Goal: Communication & Community: Answer question/provide support

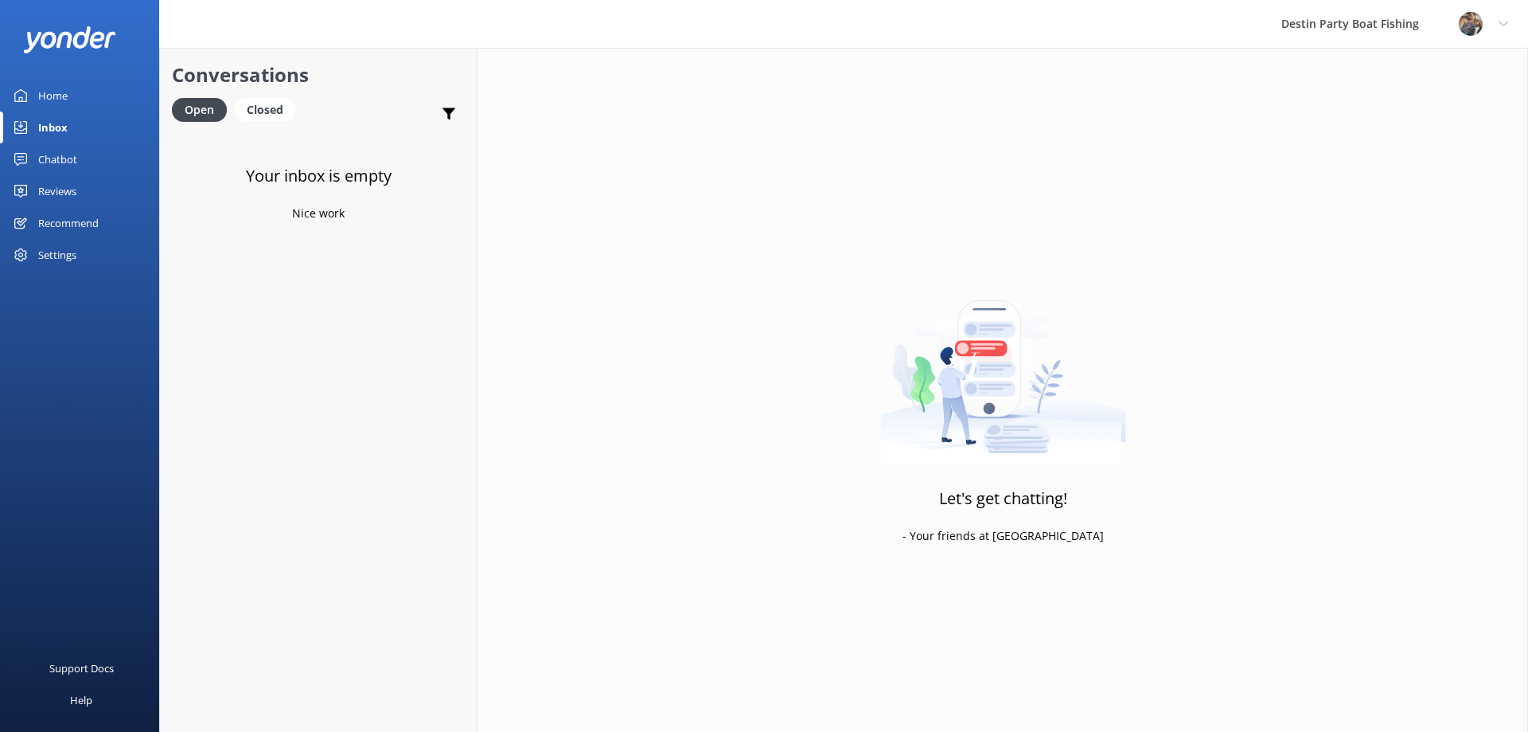
click at [50, 84] on div "Home" at bounding box center [52, 96] width 29 height 32
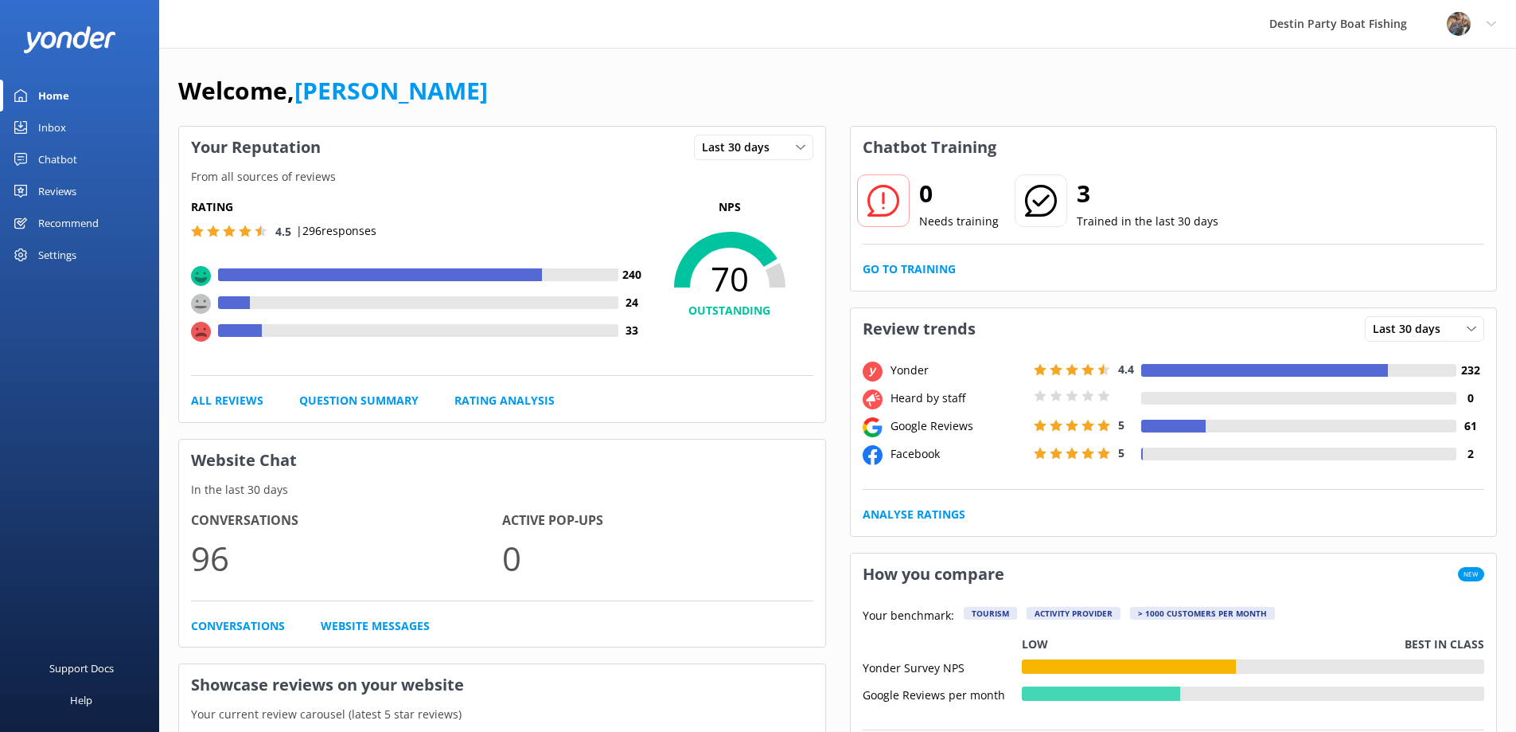
click at [59, 99] on div "Home" at bounding box center [53, 96] width 31 height 32
click at [55, 123] on div "Inbox" at bounding box center [52, 127] width 28 height 32
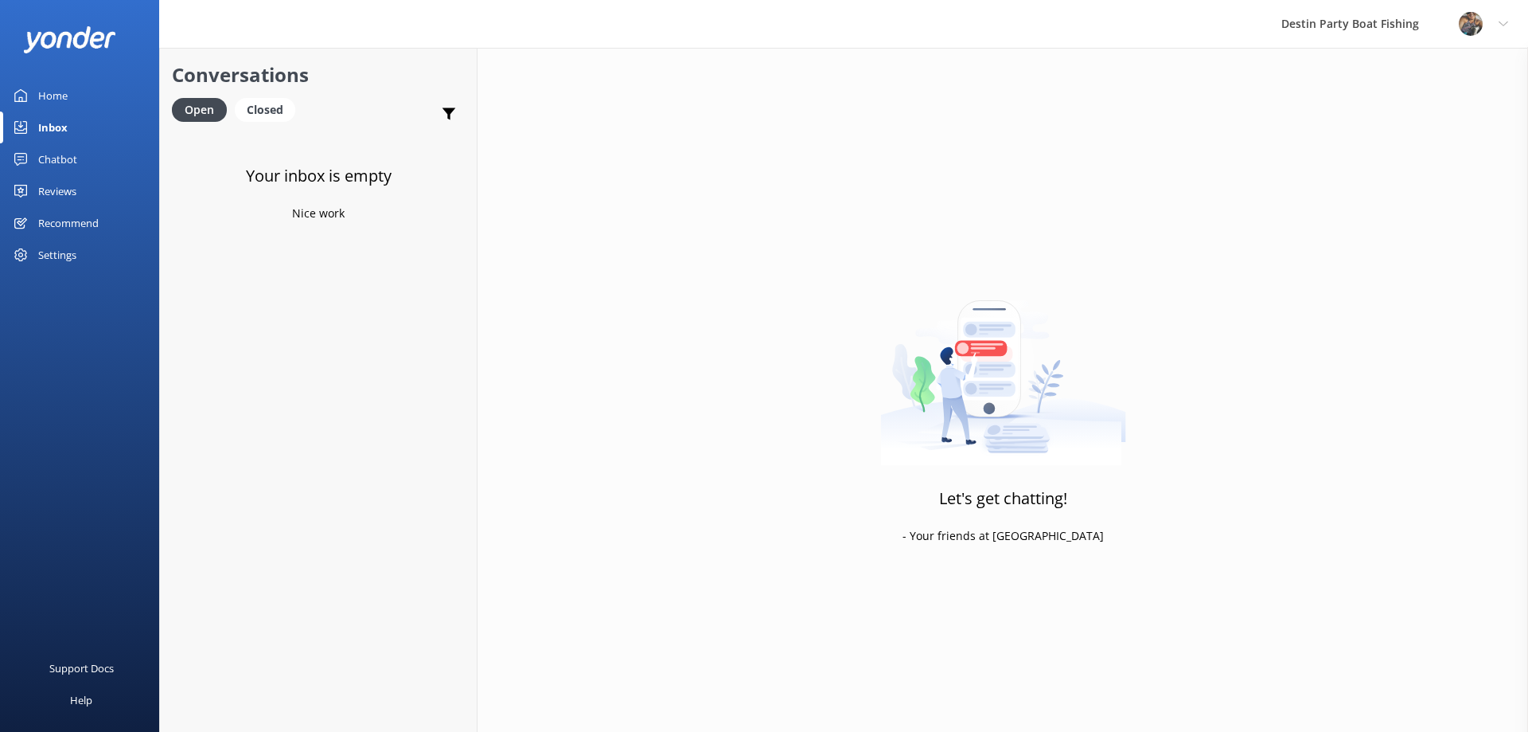
click at [59, 115] on div "Inbox" at bounding box center [52, 127] width 29 height 32
click at [64, 186] on div "Reviews" at bounding box center [57, 191] width 38 height 32
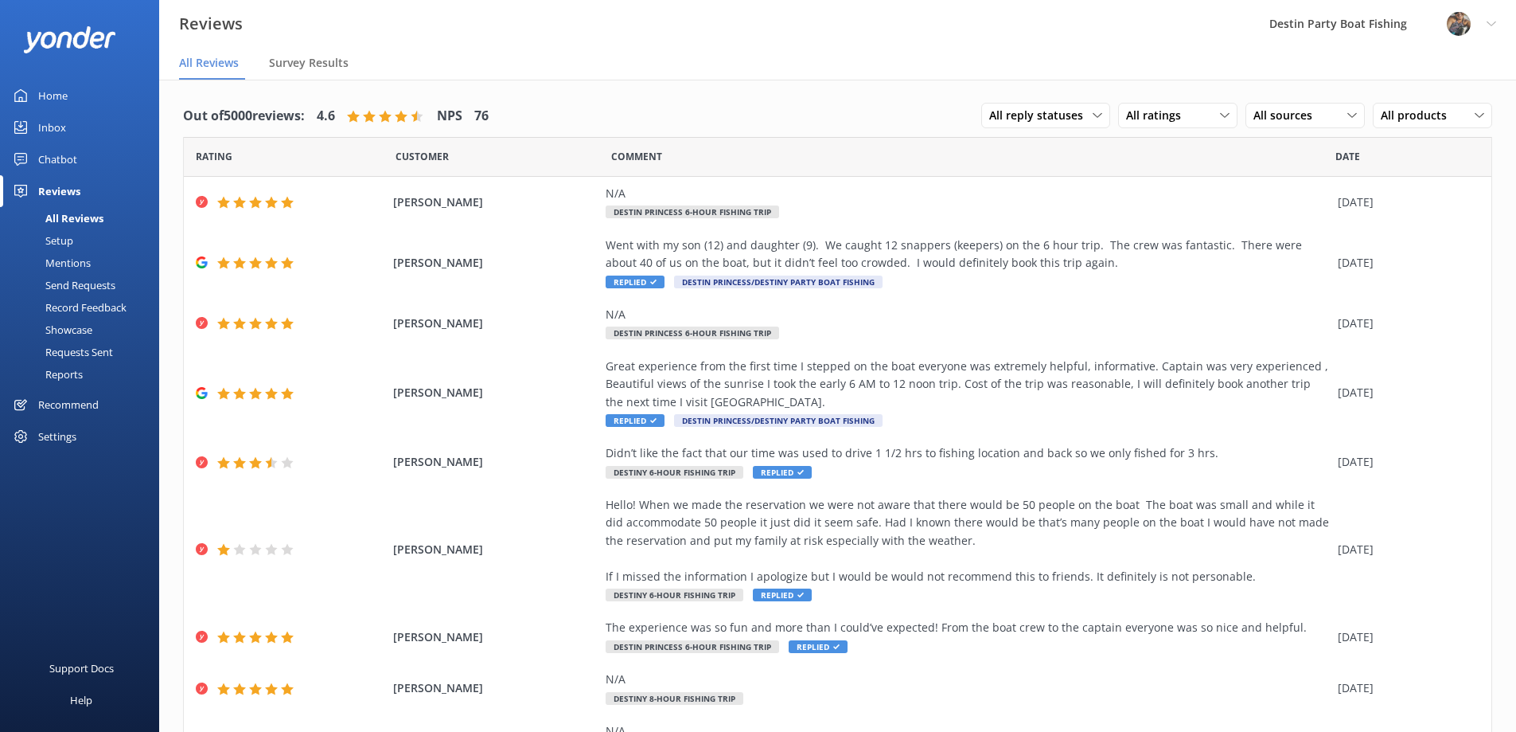
click at [51, 126] on div "Inbox" at bounding box center [52, 127] width 28 height 32
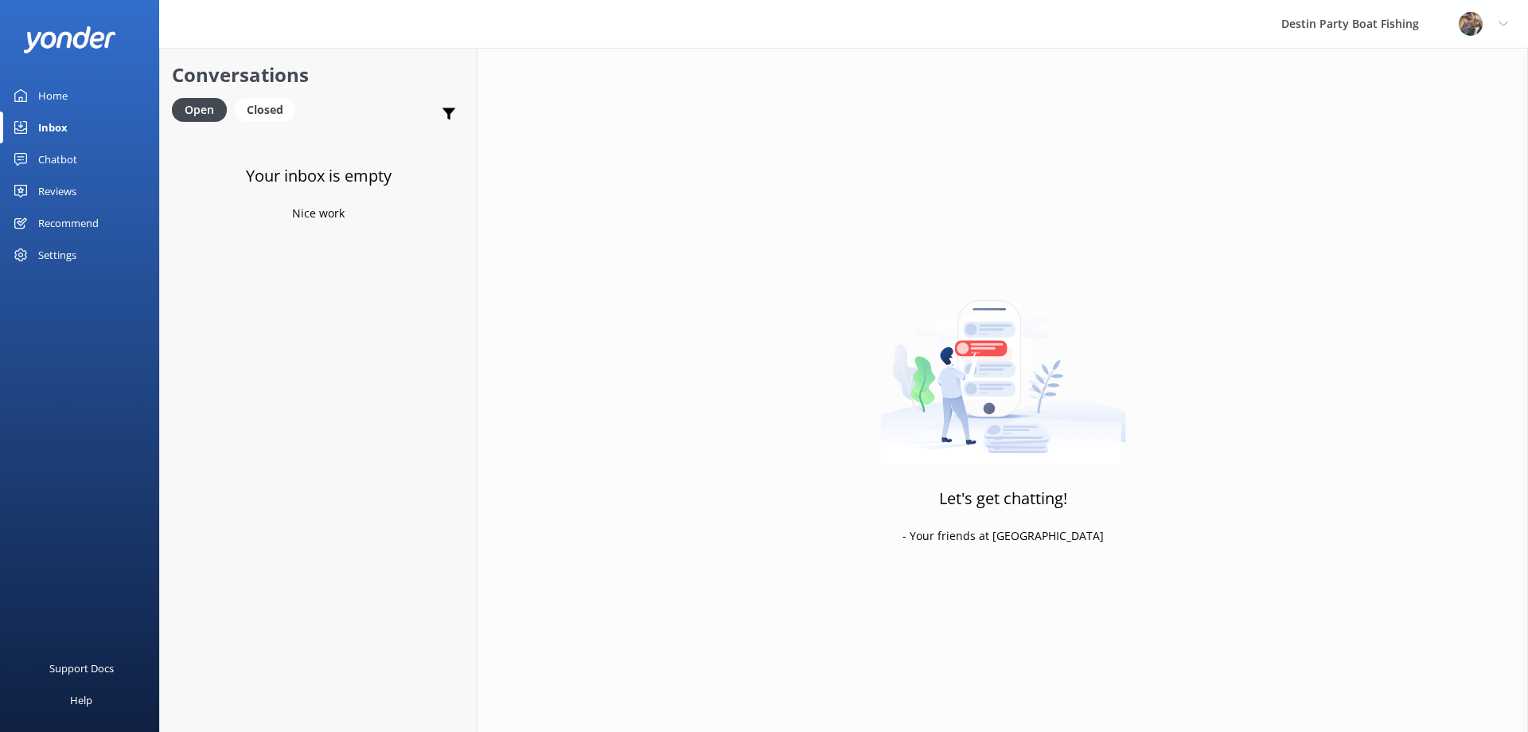
click at [60, 183] on div "Reviews" at bounding box center [57, 191] width 38 height 32
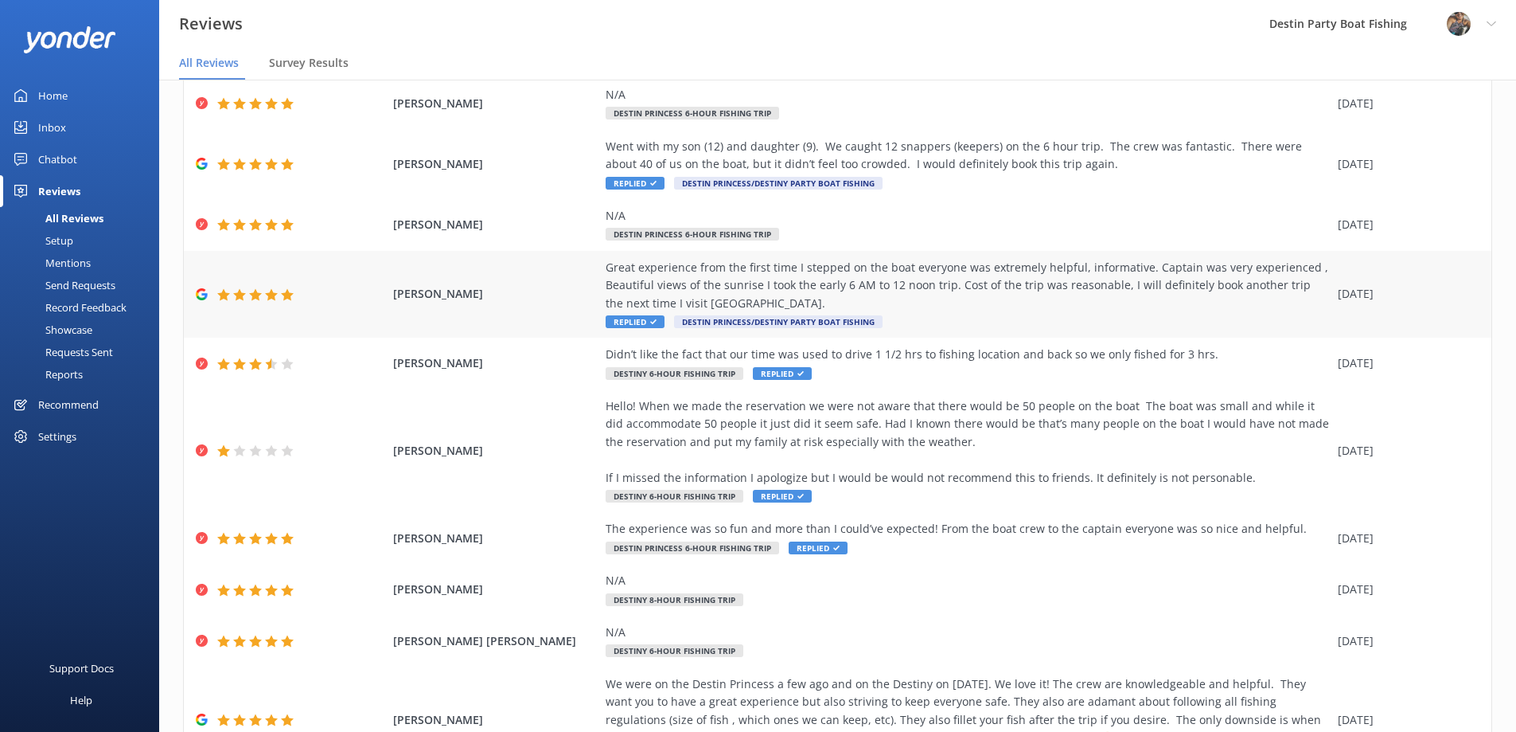
scroll to position [192, 0]
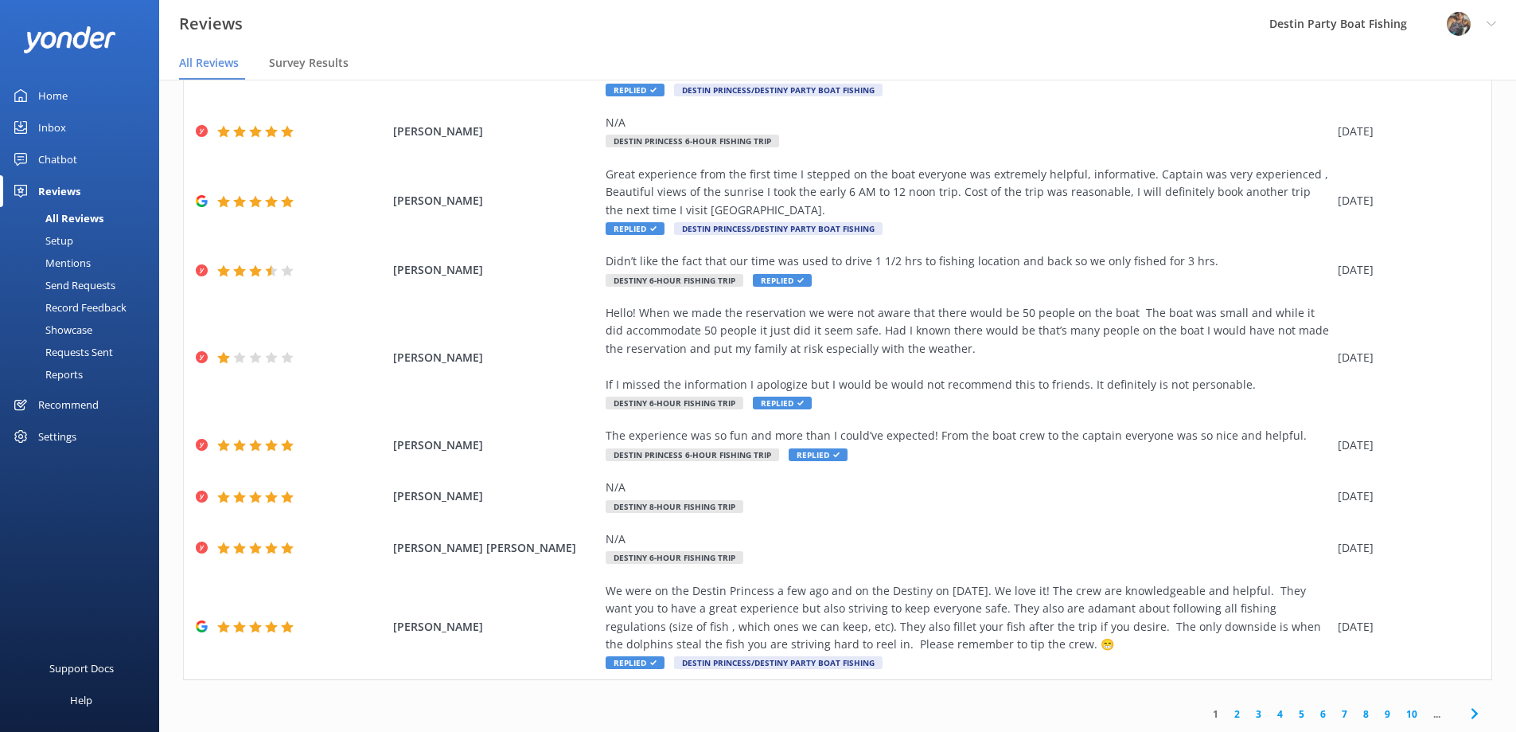
click at [1227, 713] on link "2" at bounding box center [1237, 713] width 21 height 15
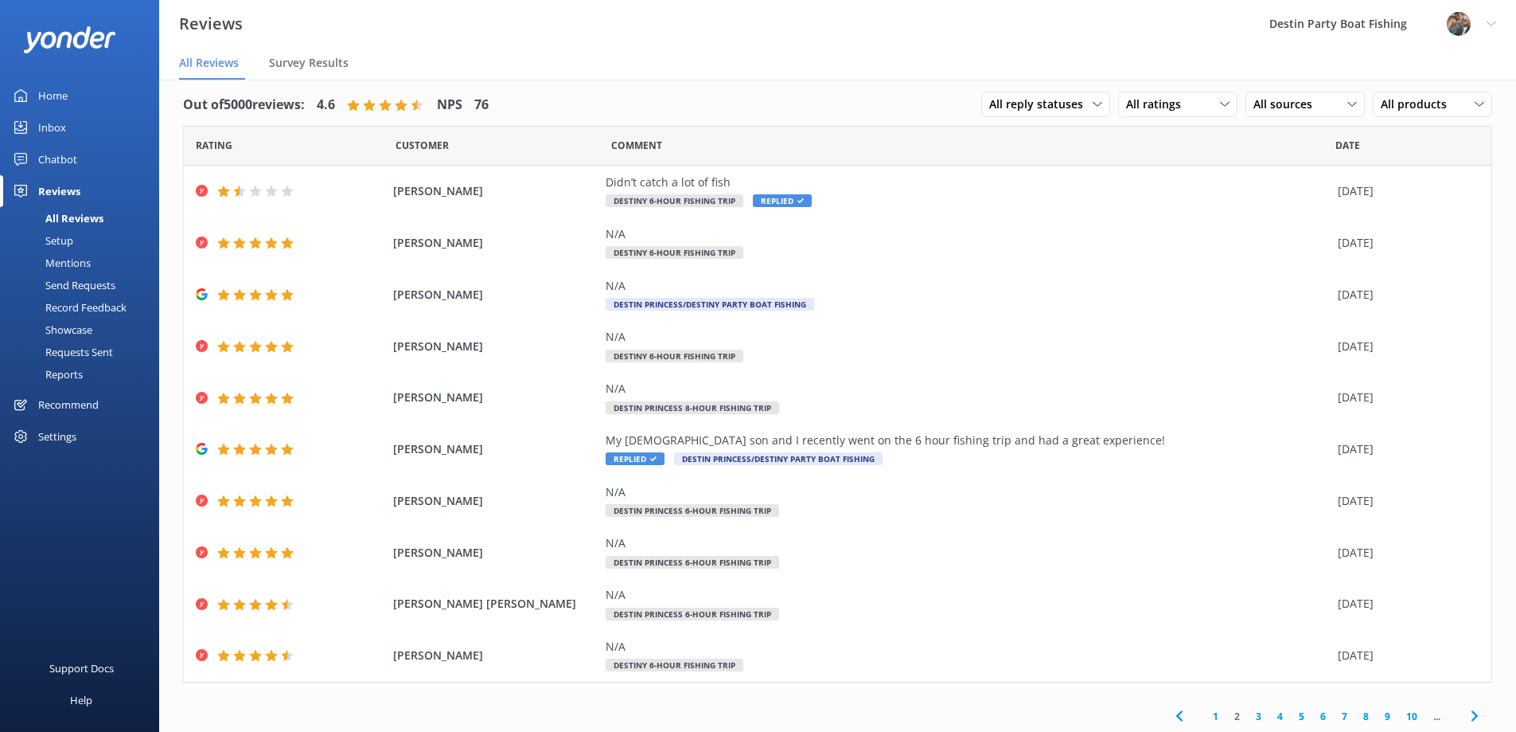
scroll to position [14, 0]
click at [1248, 717] on link "3" at bounding box center [1258, 713] width 21 height 15
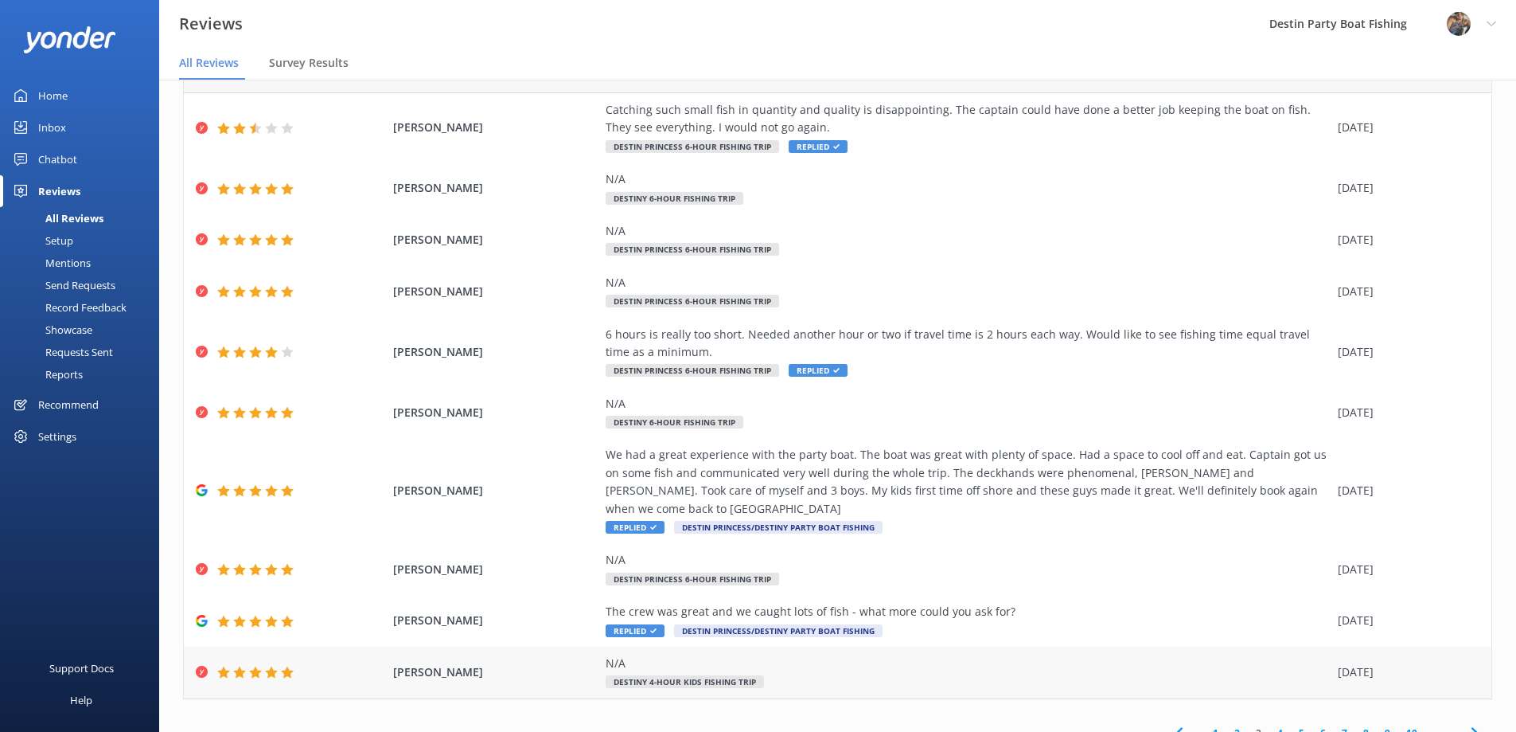
scroll to position [84, 0]
click at [1270, 724] on link "4" at bounding box center [1280, 731] width 21 height 15
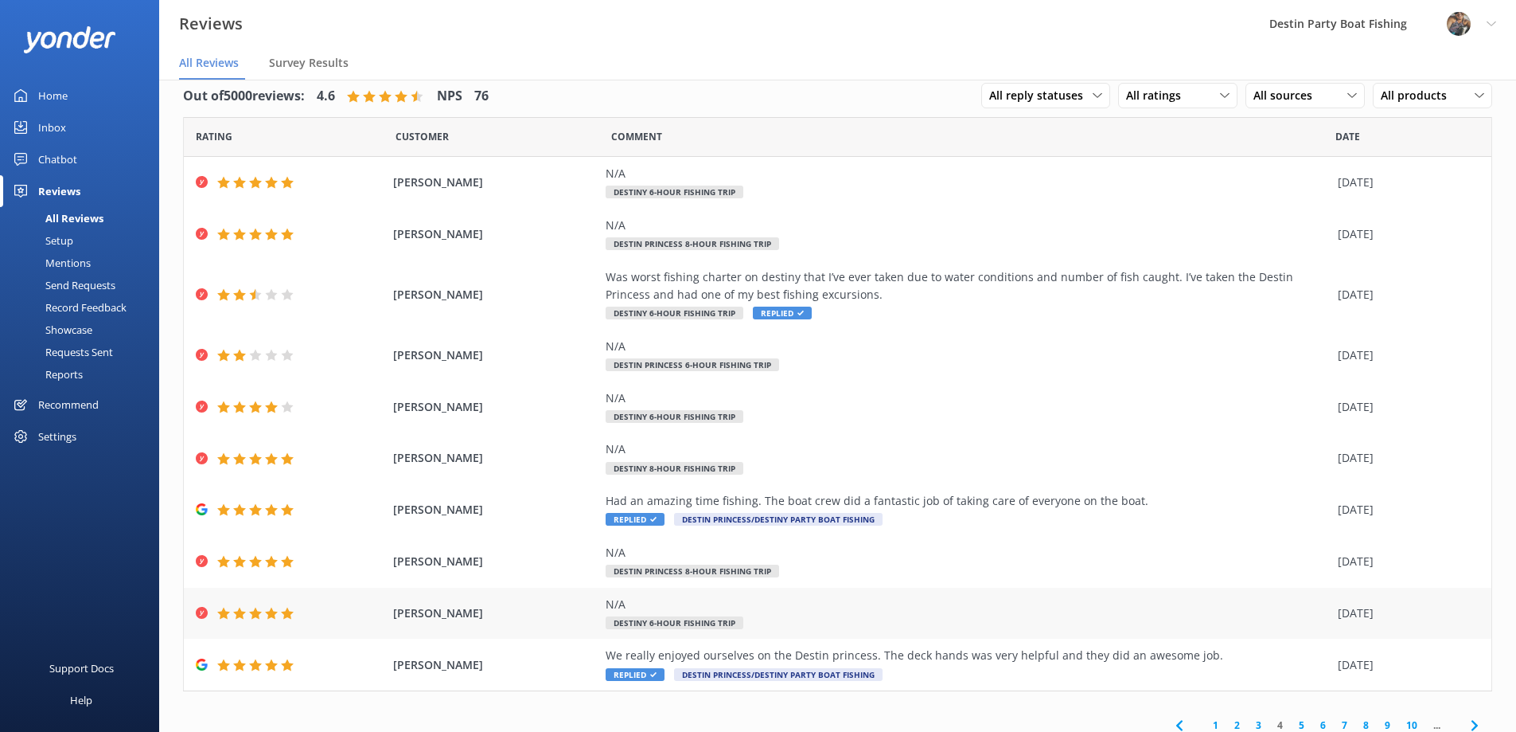
scroll to position [31, 0]
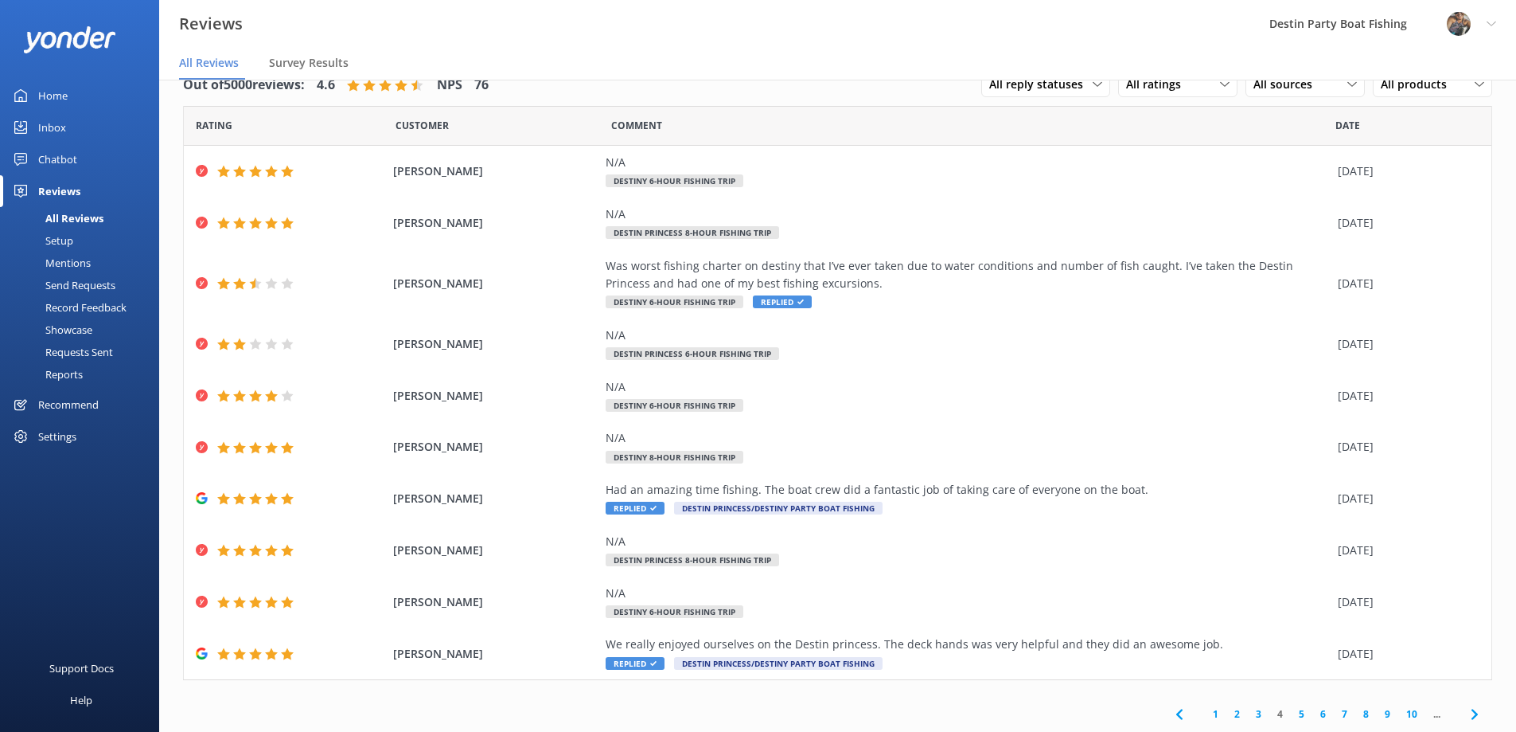
click at [1293, 710] on link "5" at bounding box center [1301, 713] width 21 height 15
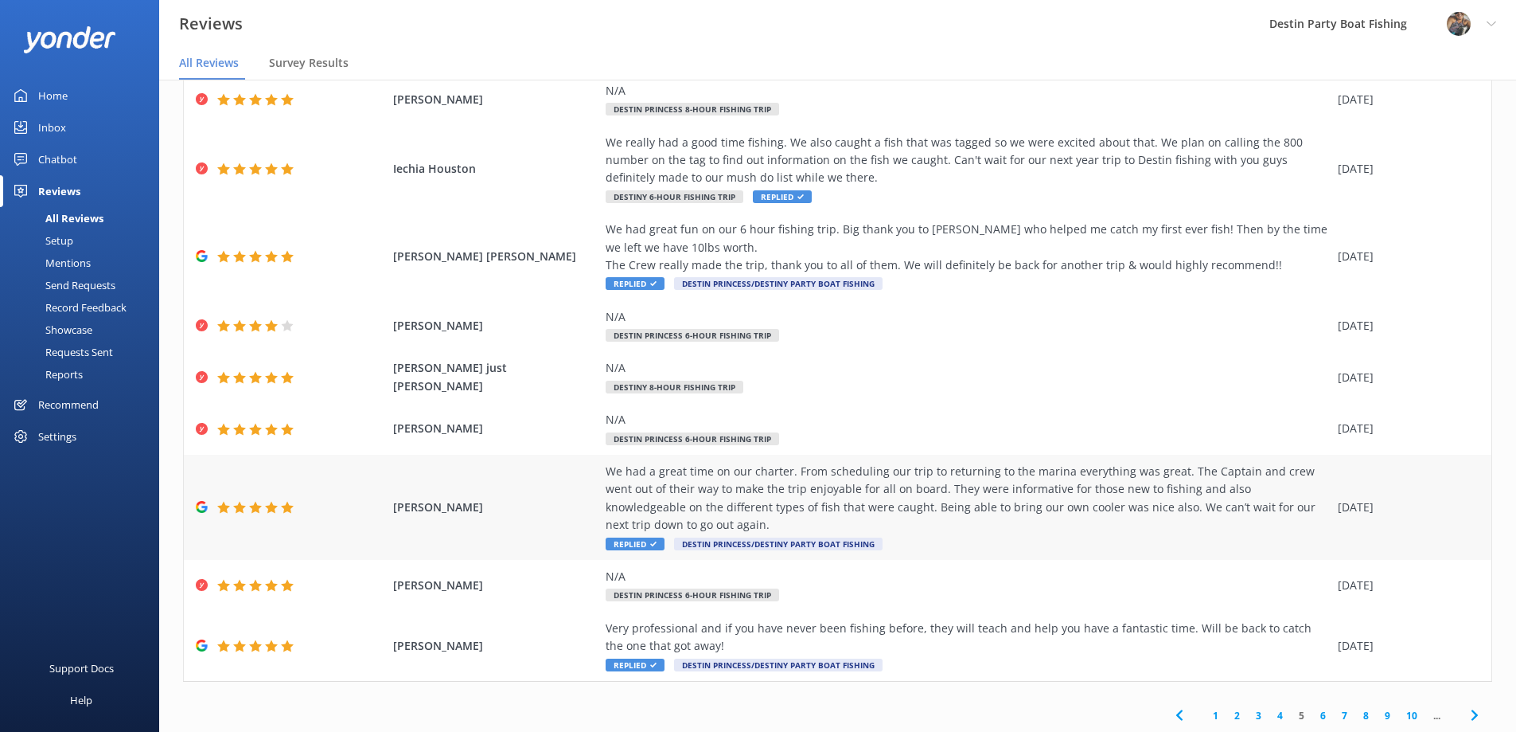
scroll to position [156, 0]
click at [1313, 717] on link "6" at bounding box center [1323, 713] width 21 height 15
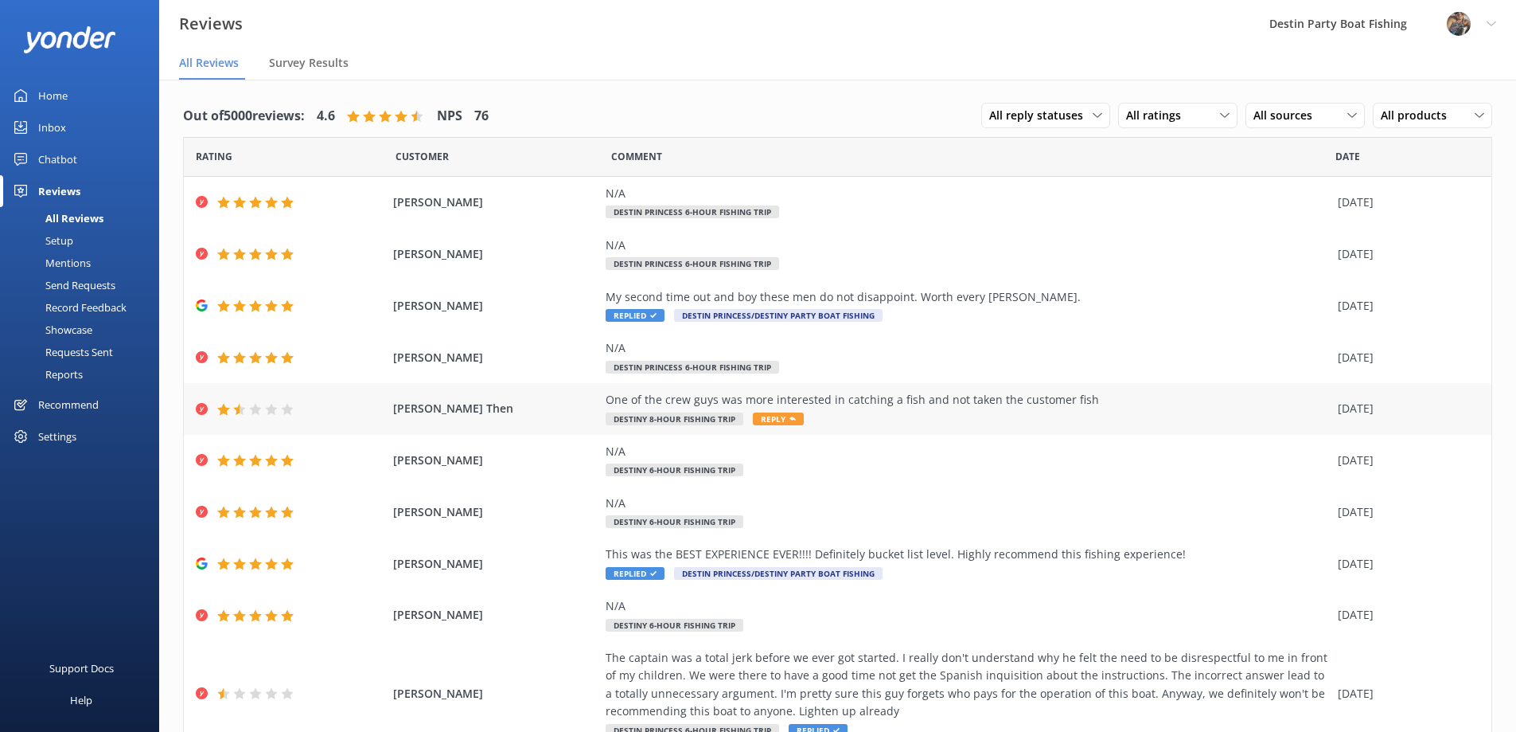
click at [766, 415] on span "Reply" at bounding box center [778, 418] width 51 height 13
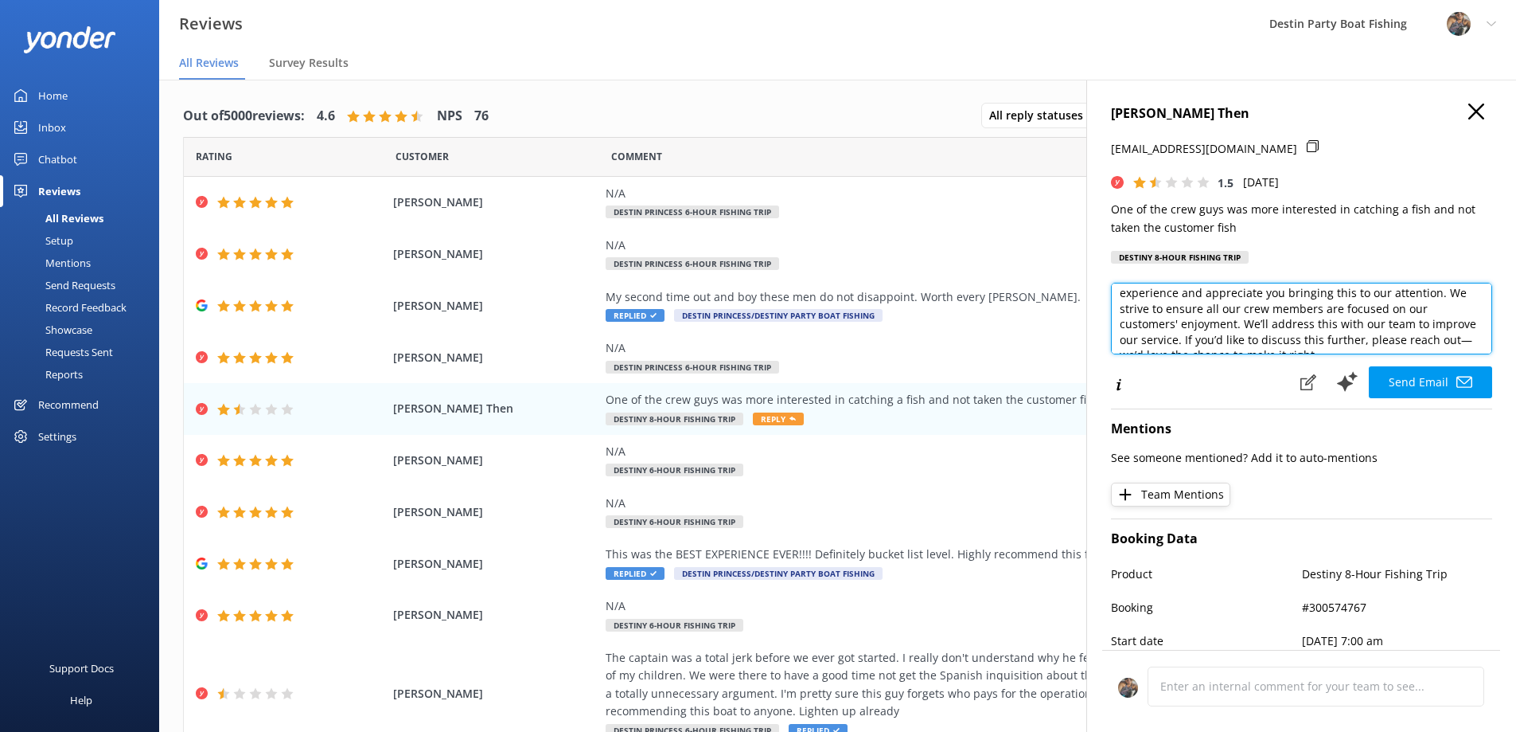
scroll to position [64, 0]
click at [1242, 311] on textarea "Hi [PERSON_NAME], Thank you for your feedback. We're sorry to hear about your e…" at bounding box center [1301, 319] width 381 height 72
click at [1219, 331] on textarea "Hi [PERSON_NAME], Thank you for your feedback. We're sorry to hear about your e…" at bounding box center [1301, 319] width 381 height 72
click at [1223, 331] on textarea "Hi [PERSON_NAME], Thank you for your feedback. We're sorry to hear about your e…" at bounding box center [1301, 319] width 381 height 72
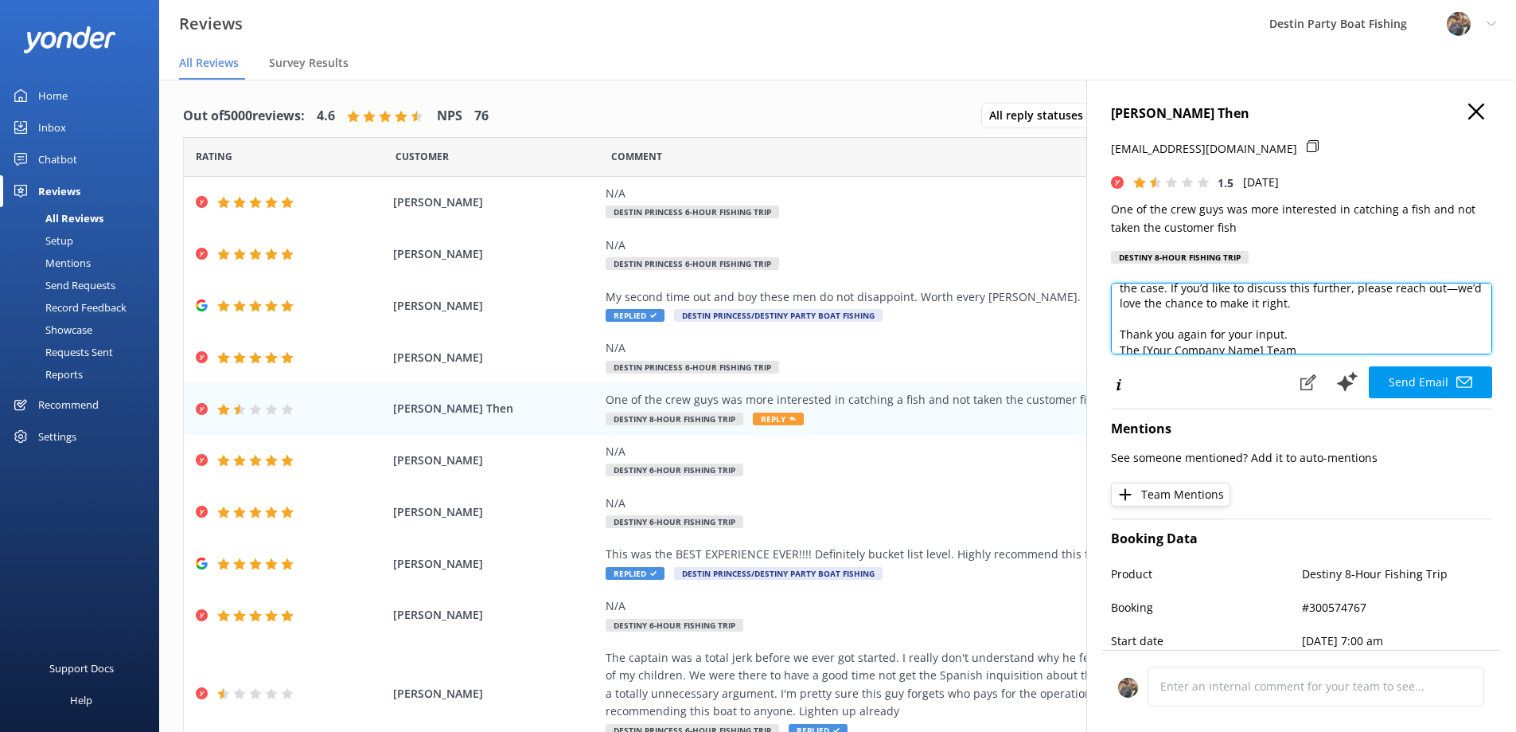
scroll to position [164, 0]
drag, startPoint x: 1123, startPoint y: 318, endPoint x: 1321, endPoint y: 340, distance: 198.6
click at [1321, 340] on textarea "Hi [PERSON_NAME], Thank you for your feedback. We're sorry to hear about your e…" at bounding box center [1301, 319] width 381 height 72
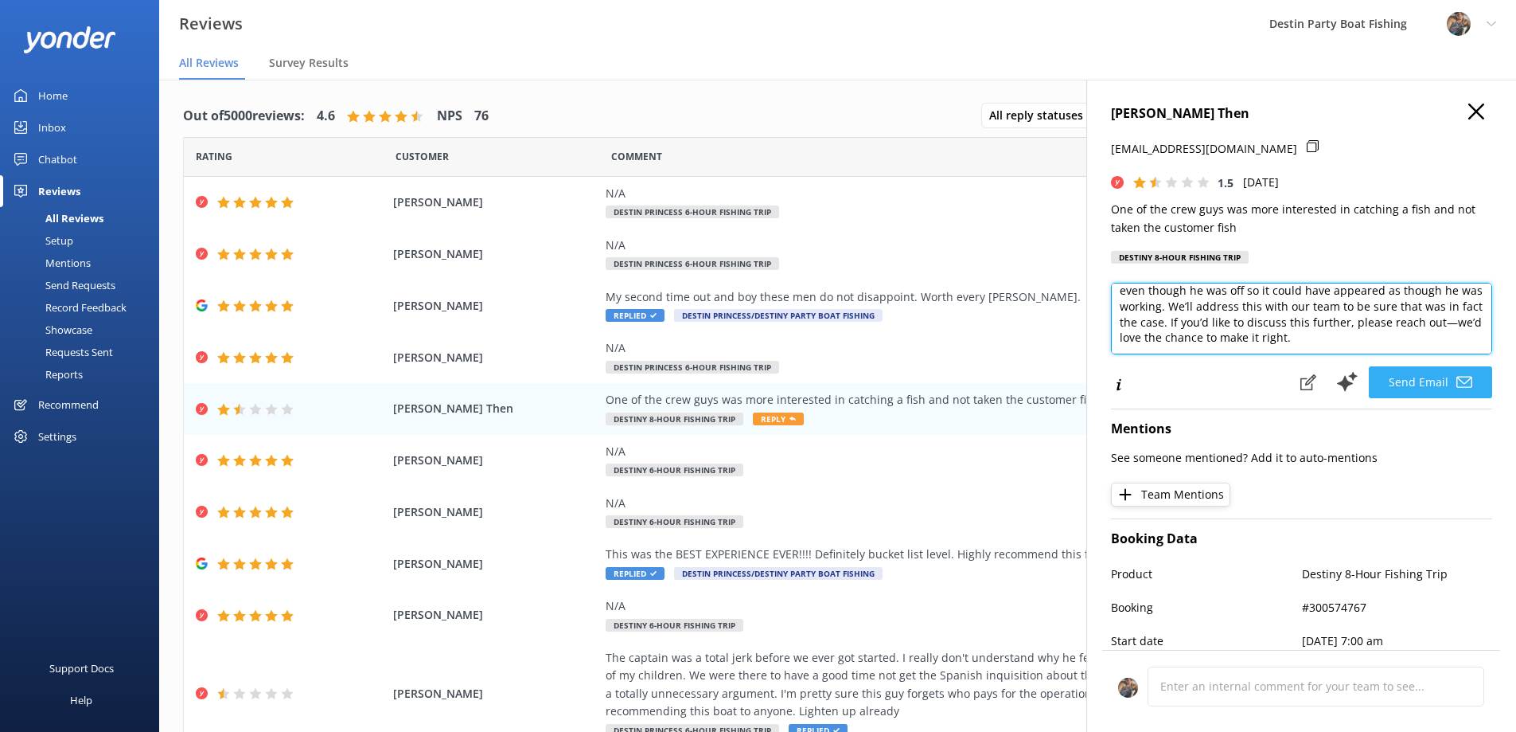
type textarea "Hi [PERSON_NAME], Thank you for your feedback. We're sorry to hear about your e…"
click at [1407, 388] on button "Send Email" at bounding box center [1430, 382] width 123 height 32
